Goal: Task Accomplishment & Management: Use online tool/utility

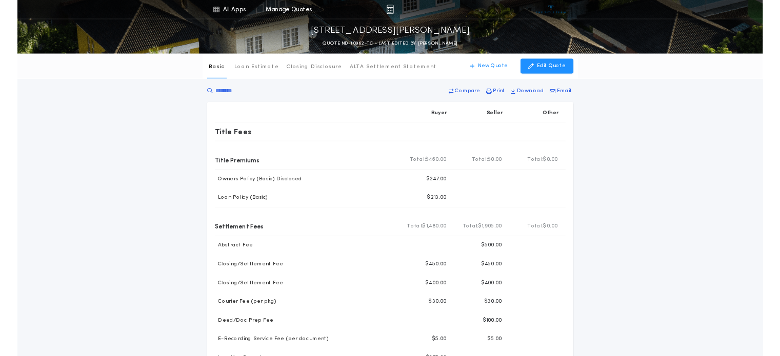
scroll to position [137, 0]
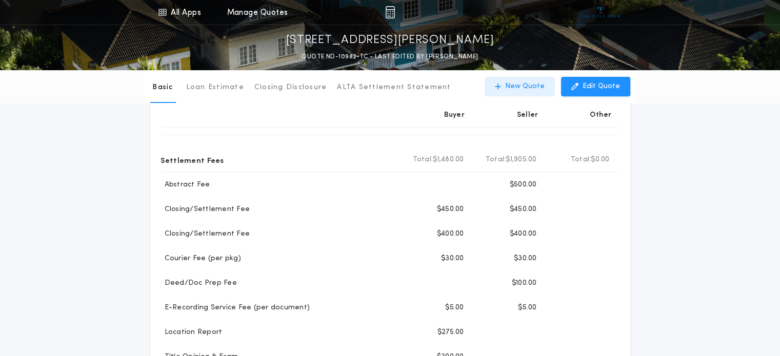
click at [520, 86] on p "New Quote" at bounding box center [524, 87] width 39 height 10
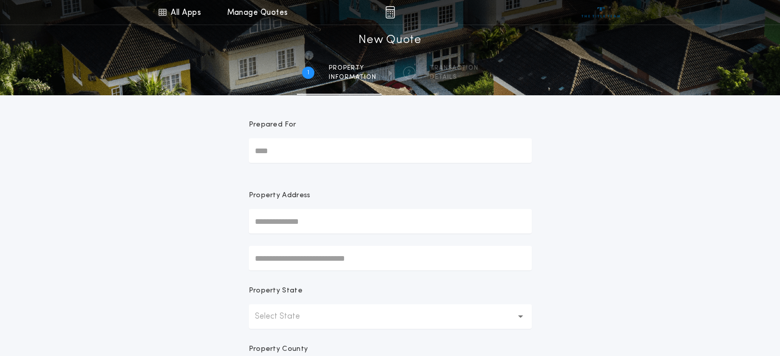
click at [300, 226] on input "text" at bounding box center [390, 221] width 283 height 25
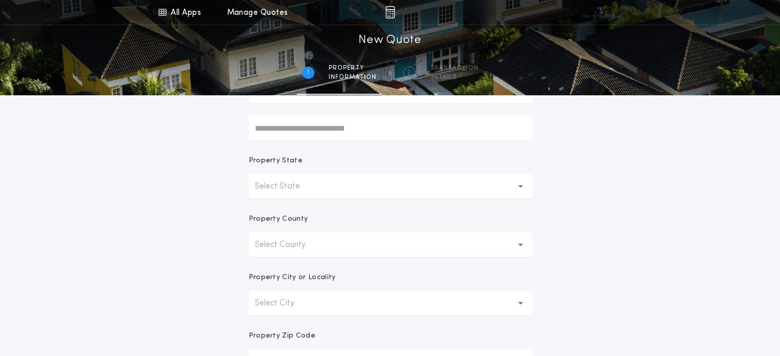
scroll to position [136, 0]
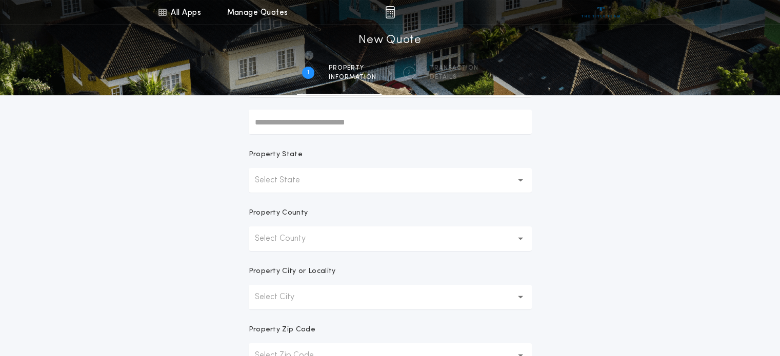
click at [294, 180] on p "Select State" at bounding box center [286, 180] width 62 height 12
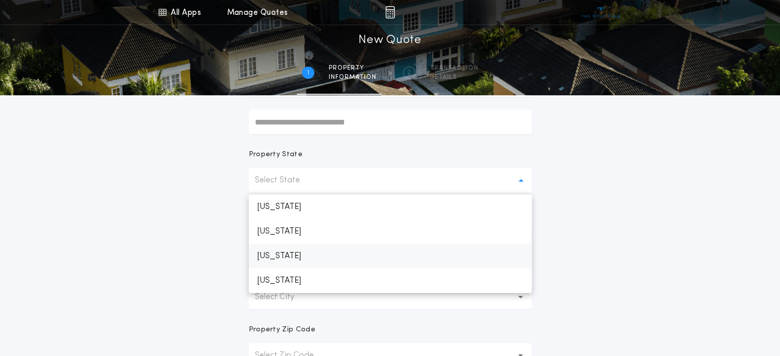
click at [293, 254] on p "[US_STATE]" at bounding box center [390, 256] width 283 height 25
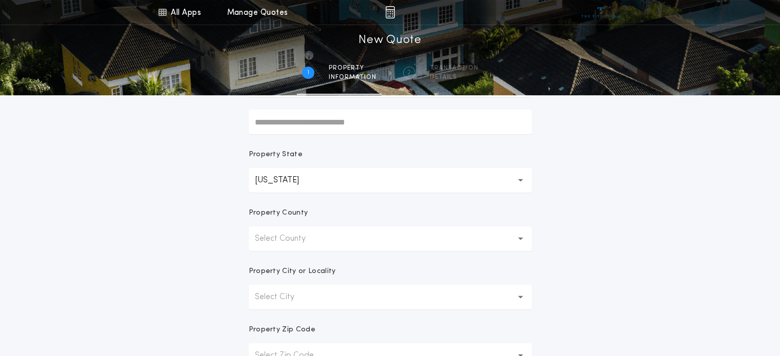
click at [285, 238] on p "Select County" at bounding box center [288, 239] width 67 height 12
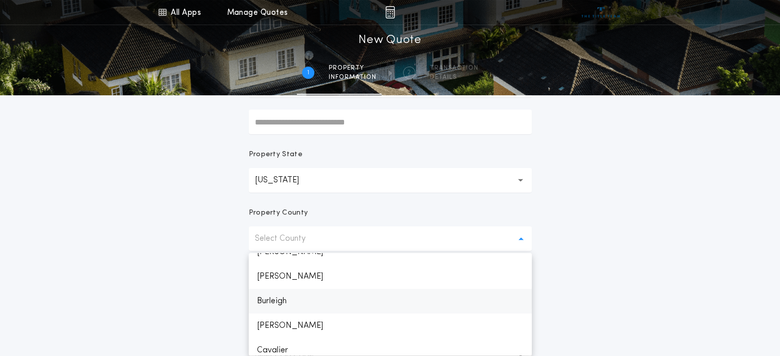
click at [287, 295] on p "Burleigh" at bounding box center [390, 301] width 283 height 25
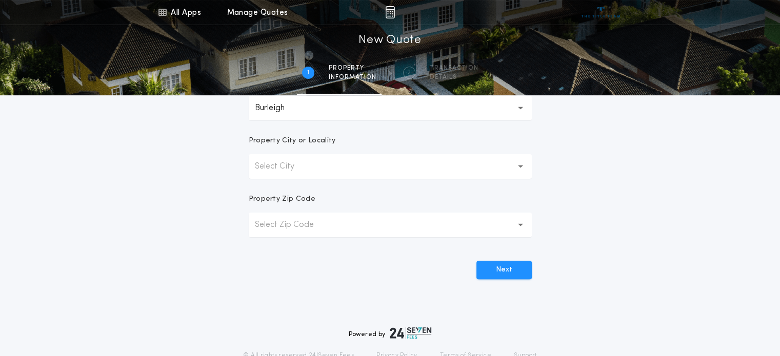
scroll to position [273, 0]
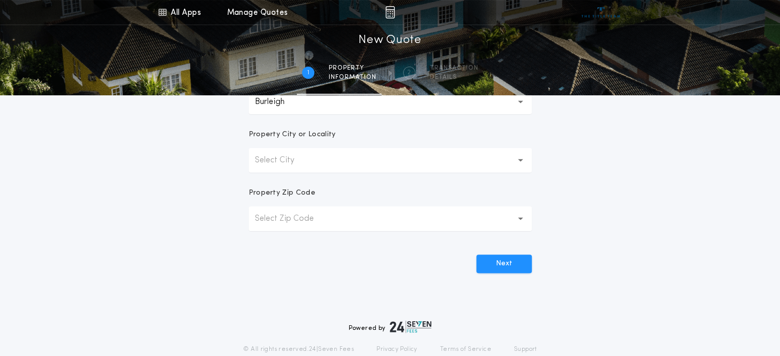
click at [284, 165] on p "Select City" at bounding box center [283, 160] width 56 height 12
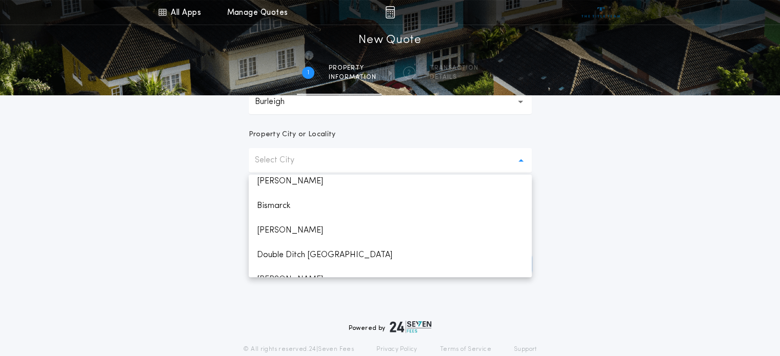
scroll to position [75, 0]
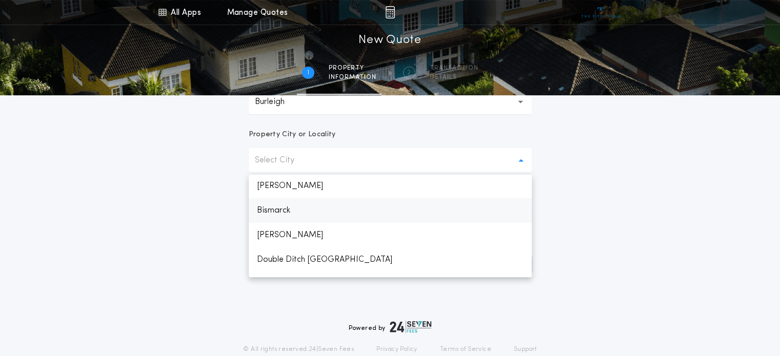
click at [288, 214] on p "Bismarck" at bounding box center [390, 210] width 283 height 25
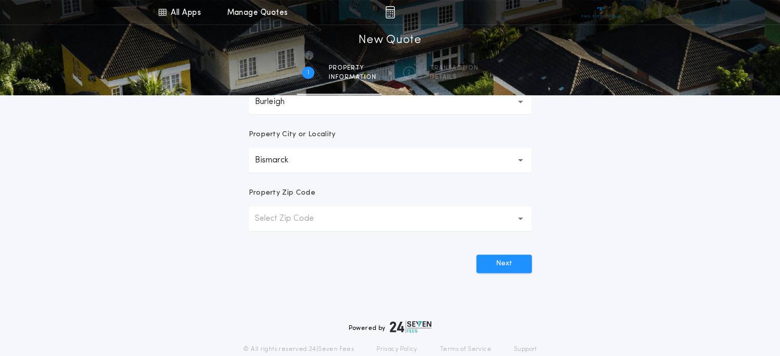
click at [308, 217] on p "Select Zip Code" at bounding box center [292, 219] width 75 height 12
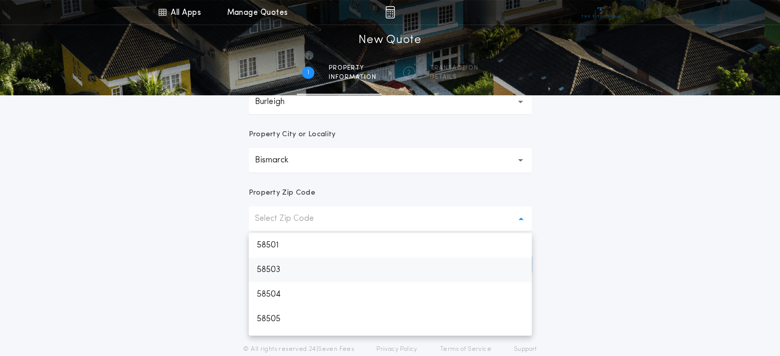
click at [332, 266] on p "58503" at bounding box center [390, 270] width 283 height 25
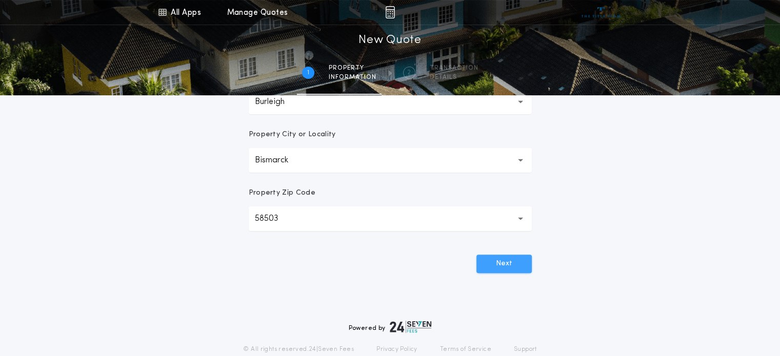
click at [508, 256] on button "Next" at bounding box center [503, 264] width 55 height 18
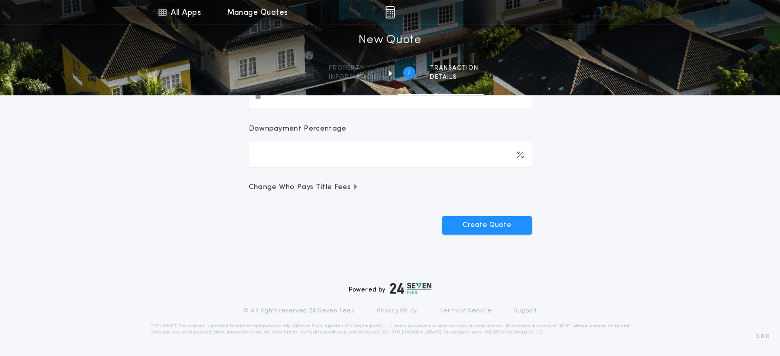
scroll to position [0, 0]
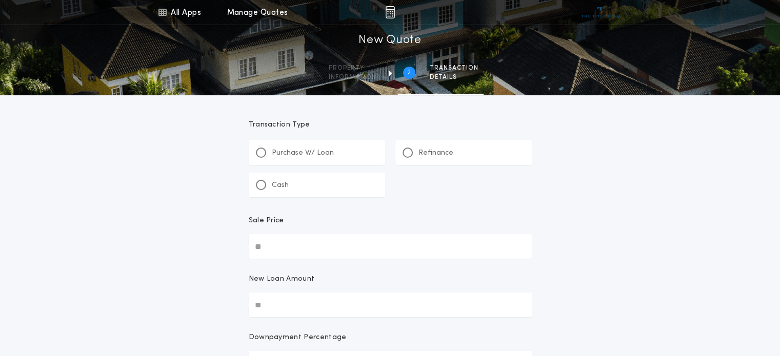
click at [447, 151] on p "Refinance" at bounding box center [435, 153] width 35 height 10
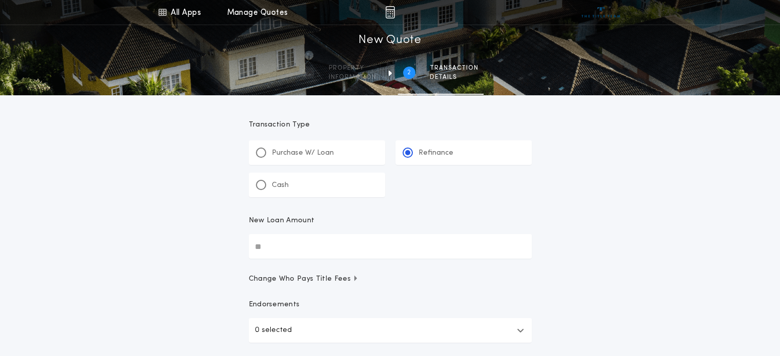
click at [293, 239] on input "New Loan Amount" at bounding box center [390, 246] width 283 height 25
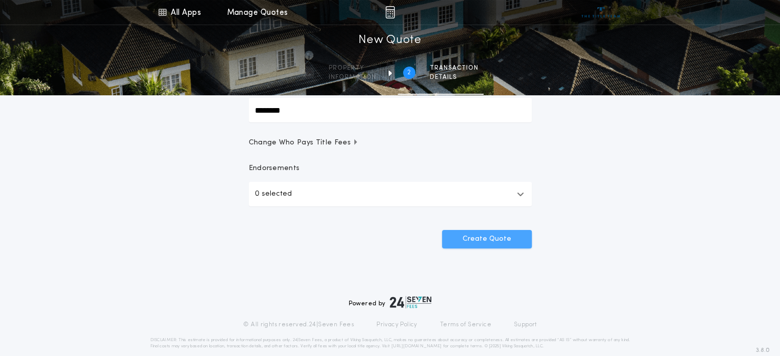
type input "********"
click at [496, 236] on button "Create Quote" at bounding box center [487, 239] width 90 height 18
